Goal: Task Accomplishment & Management: Manage account settings

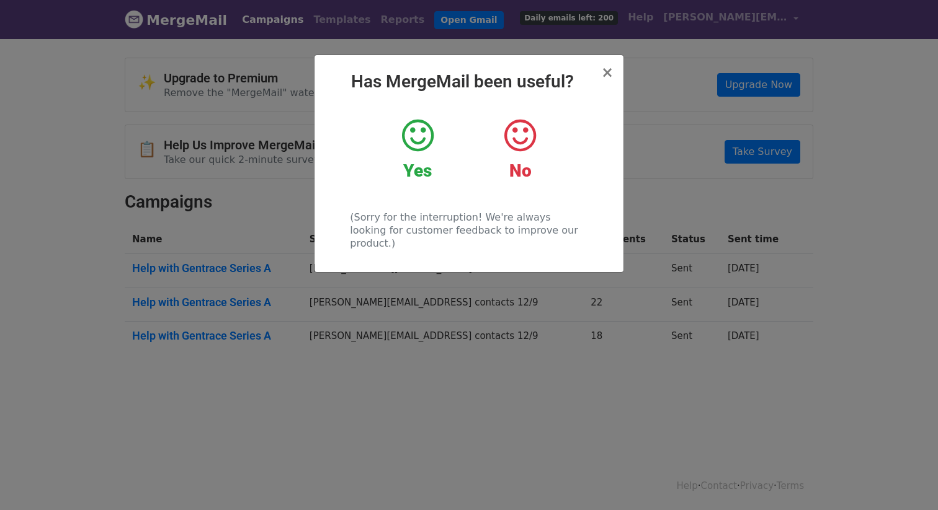
click at [600, 72] on h2 "Has MergeMail been useful?" at bounding box center [468, 81] width 289 height 21
click at [609, 72] on span "×" at bounding box center [607, 72] width 12 height 17
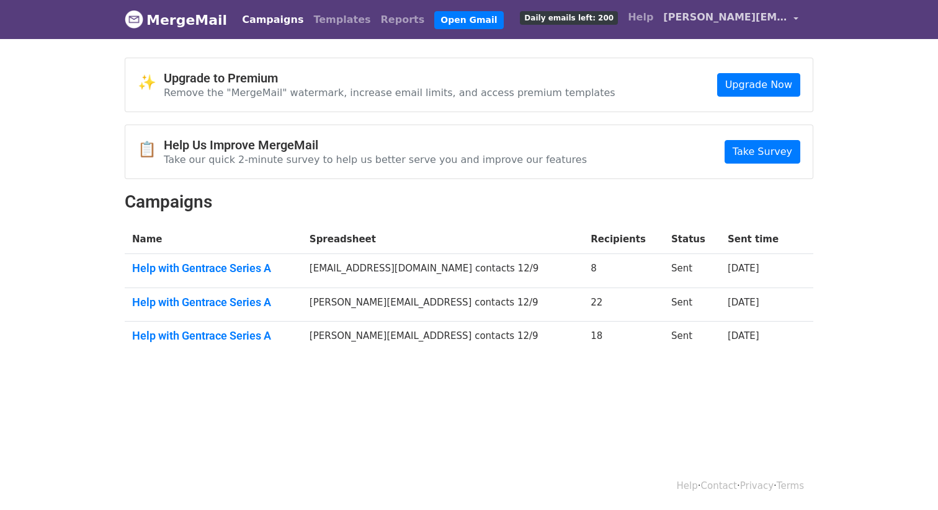
click at [751, 25] on link "[PERSON_NAME][EMAIL_ADDRESS]" at bounding box center [730, 19] width 145 height 29
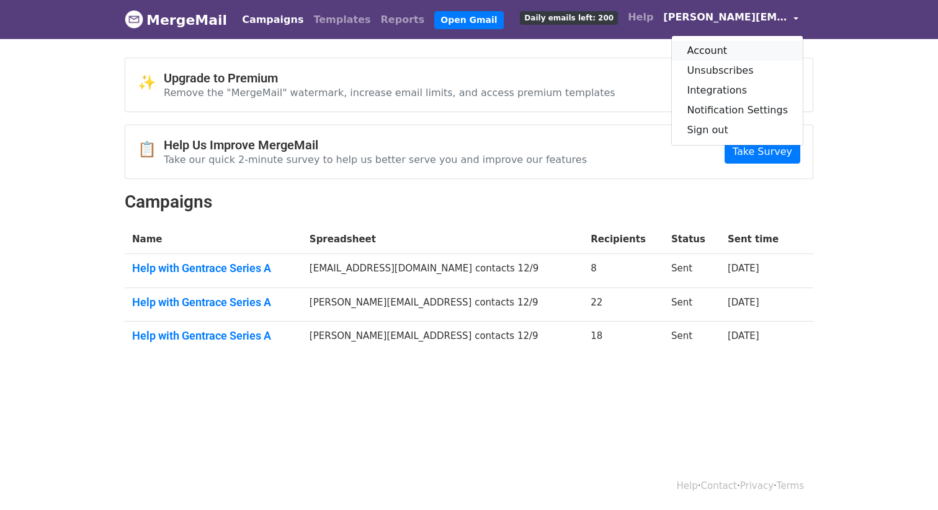
click at [734, 54] on link "Account" at bounding box center [737, 51] width 131 height 20
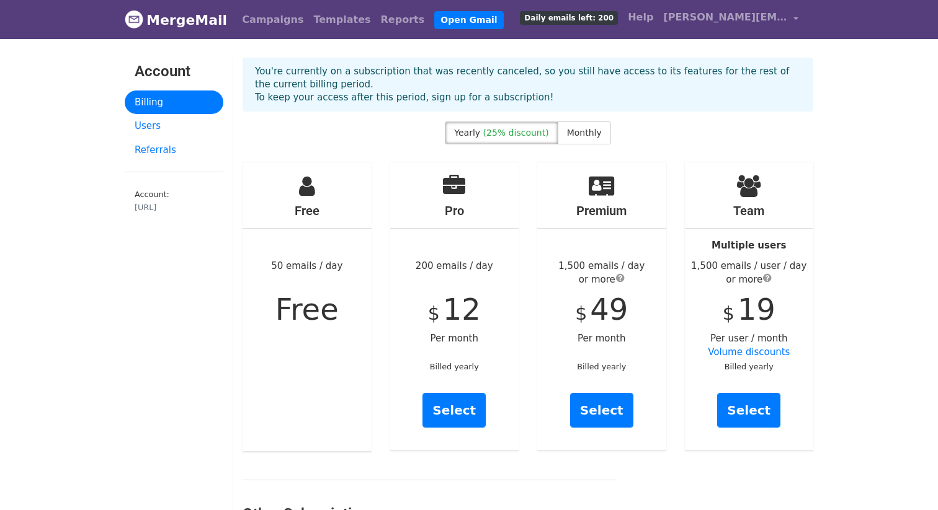
scroll to position [325, 0]
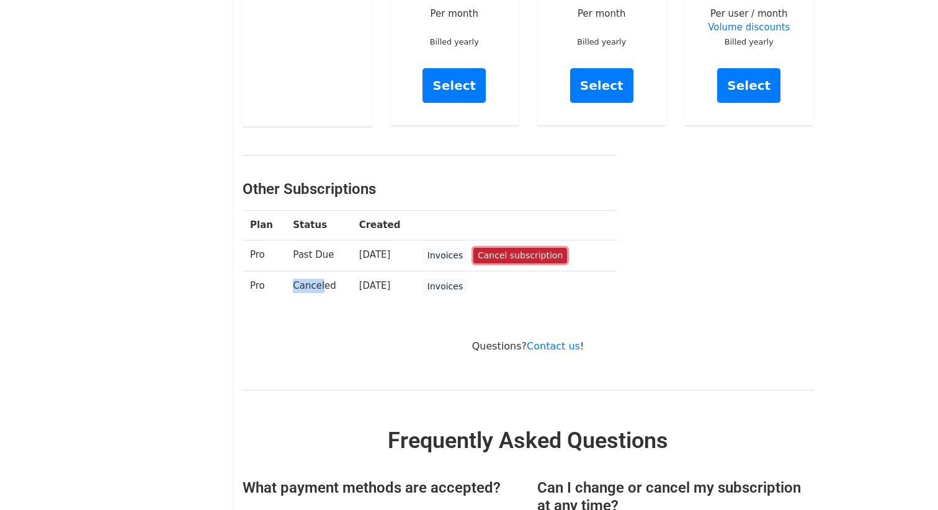
click at [550, 254] on link "Cancel subscription" at bounding box center [520, 256] width 94 height 16
drag, startPoint x: 373, startPoint y: 212, endPoint x: 631, endPoint y: 306, distance: 274.1
click at [630, 306] on div "Other Subscriptions Plan Status Created Pro Past Due 10 months ago Invoices Can…" at bounding box center [527, 228] width 589 height 167
click at [631, 306] on div "Other Subscriptions Plan Status Created Pro Past Due 10 months ago Invoices Can…" at bounding box center [527, 228] width 589 height 167
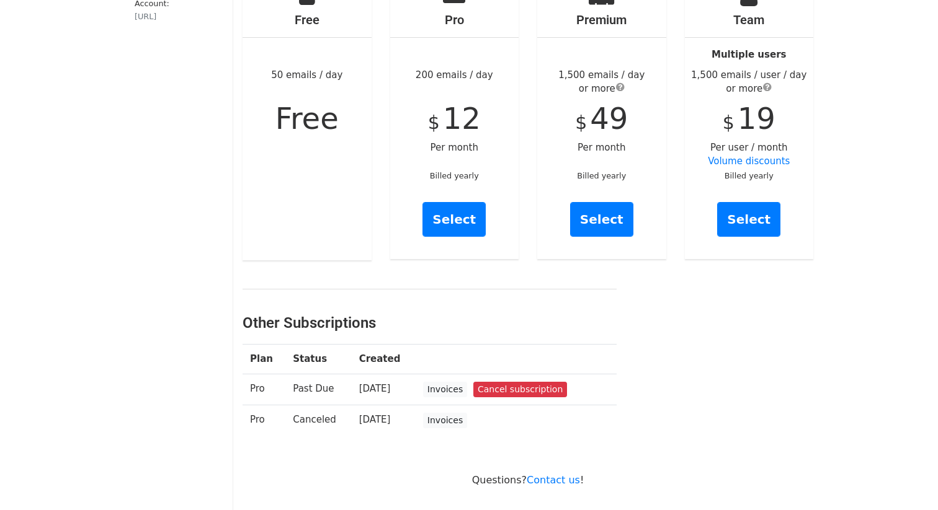
scroll to position [0, 0]
